Goal: Navigation & Orientation: Find specific page/section

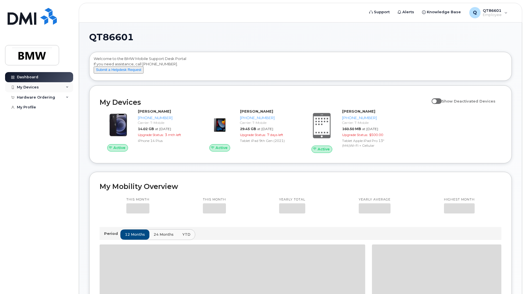
click at [47, 88] on div "My Devices" at bounding box center [39, 87] width 68 height 10
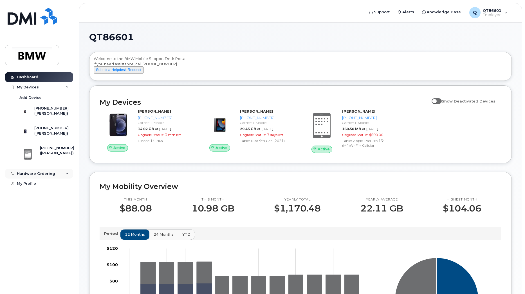
click at [48, 176] on div "Hardware Ordering" at bounding box center [36, 173] width 38 height 5
click at [60, 84] on div "My Devices" at bounding box center [39, 87] width 68 height 10
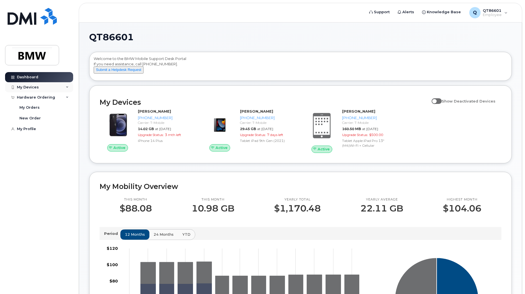
click at [49, 87] on div "My Devices" at bounding box center [39, 87] width 68 height 10
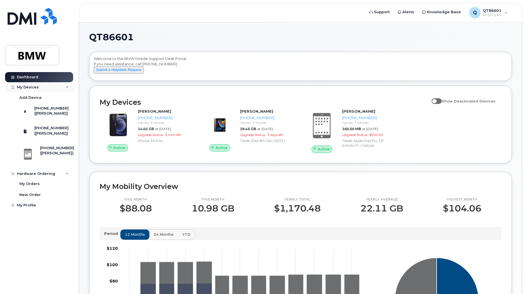
click at [49, 87] on div "My Devices" at bounding box center [39, 87] width 68 height 10
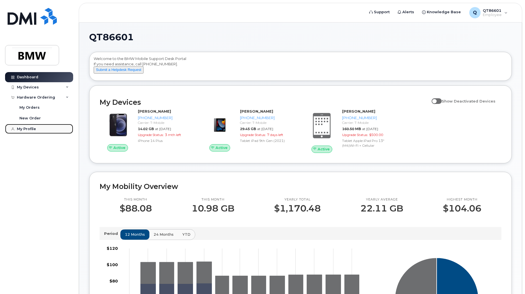
click at [32, 130] on div "My Profile" at bounding box center [26, 129] width 19 height 5
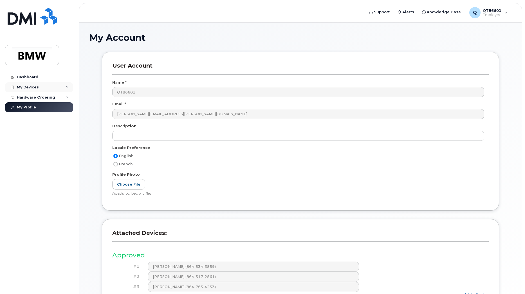
click at [56, 87] on div "My Devices" at bounding box center [39, 87] width 68 height 10
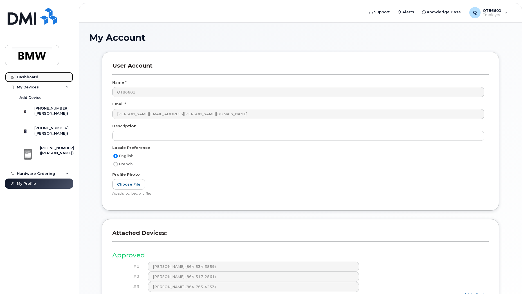
click at [31, 79] on div "Dashboard" at bounding box center [27, 77] width 21 height 5
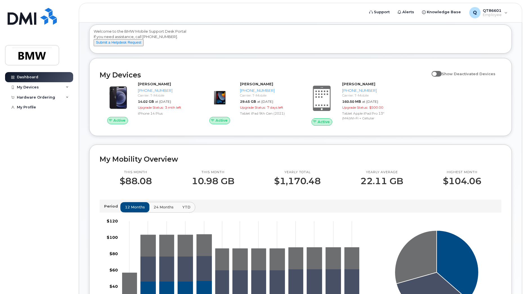
scroll to position [27, 0]
click at [55, 86] on div "My Devices" at bounding box center [39, 87] width 68 height 10
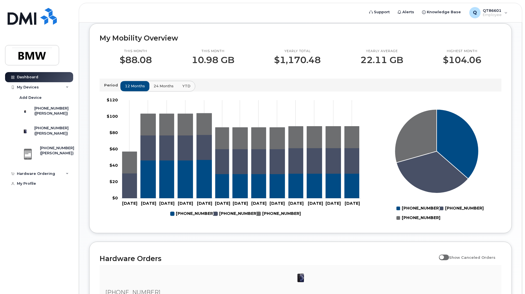
scroll to position [269, 0]
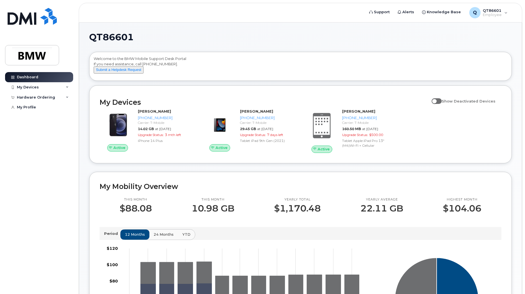
scroll to position [21, 0]
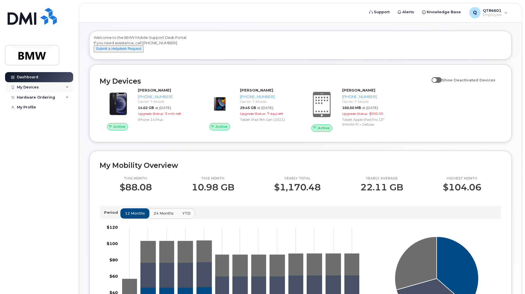
click at [51, 89] on div "My Devices" at bounding box center [39, 87] width 68 height 10
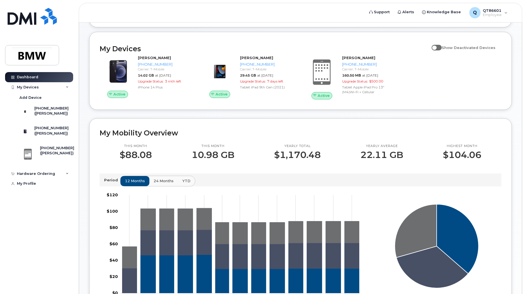
scroll to position [0, 0]
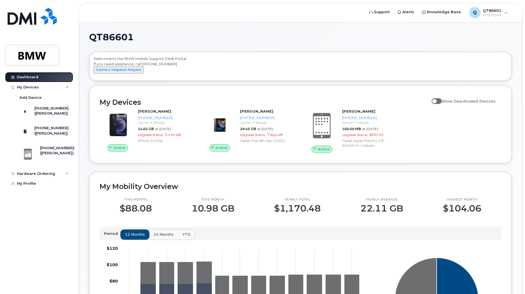
click at [37, 76] on div "Dashboard" at bounding box center [27, 77] width 21 height 5
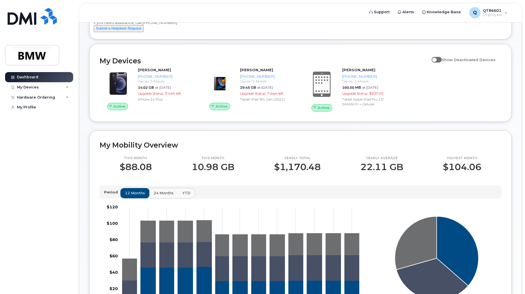
scroll to position [50, 0]
